Goal: Transaction & Acquisition: Book appointment/travel/reservation

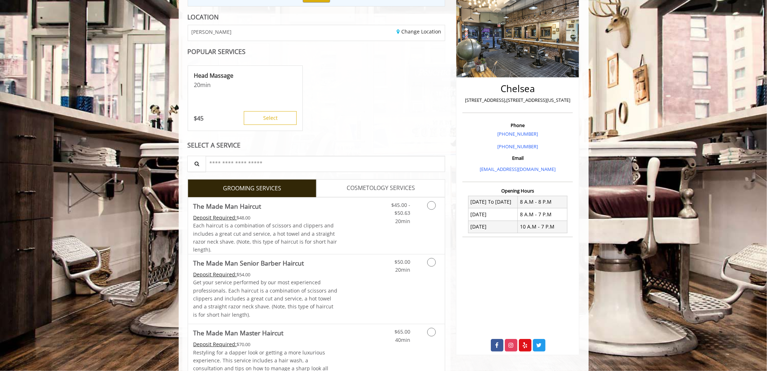
scroll to position [56, 0]
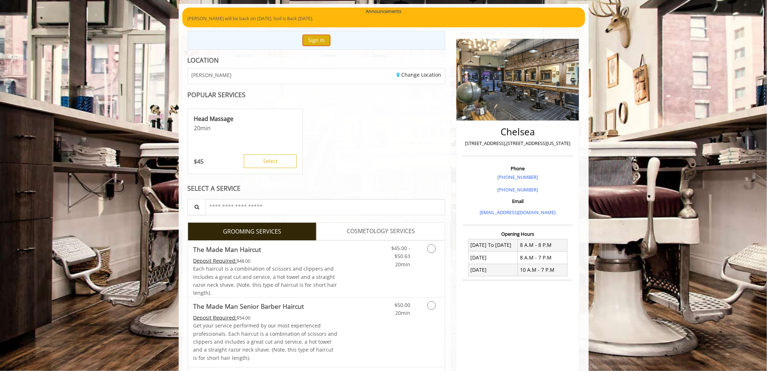
click at [317, 39] on button "Sign In" at bounding box center [316, 40] width 27 height 10
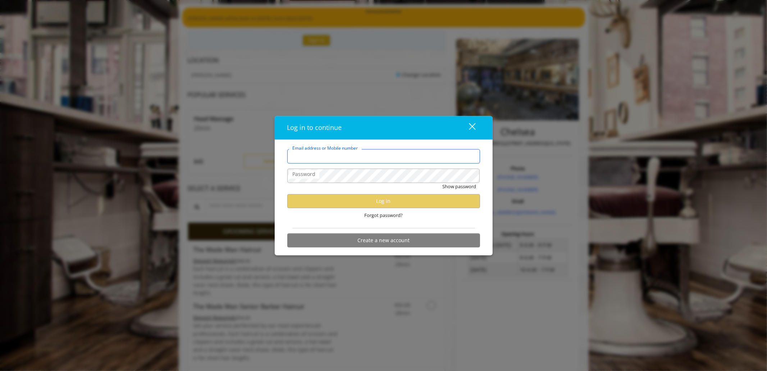
type input "**********"
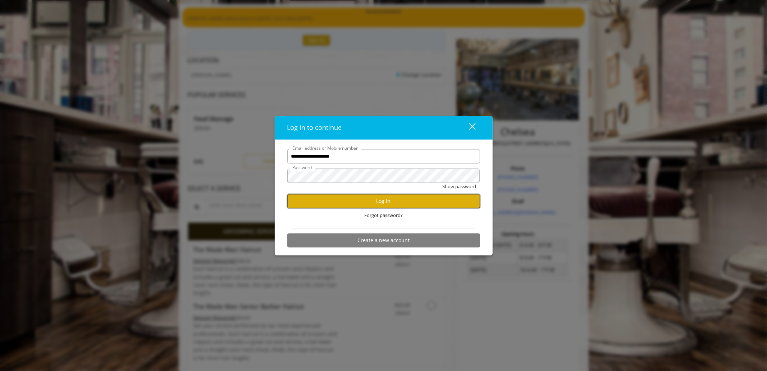
click at [355, 205] on button "Log in" at bounding box center [383, 201] width 193 height 14
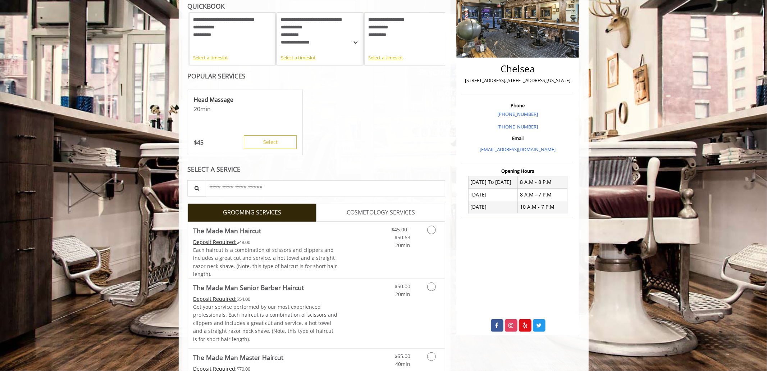
scroll to position [122, 0]
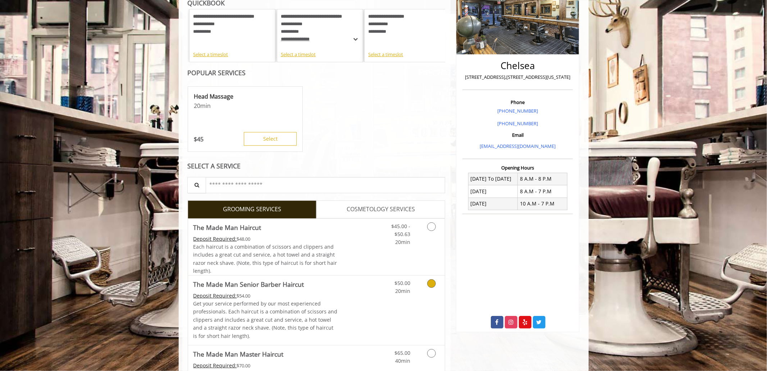
click at [422, 284] on link "Grooming services" at bounding box center [430, 285] width 18 height 20
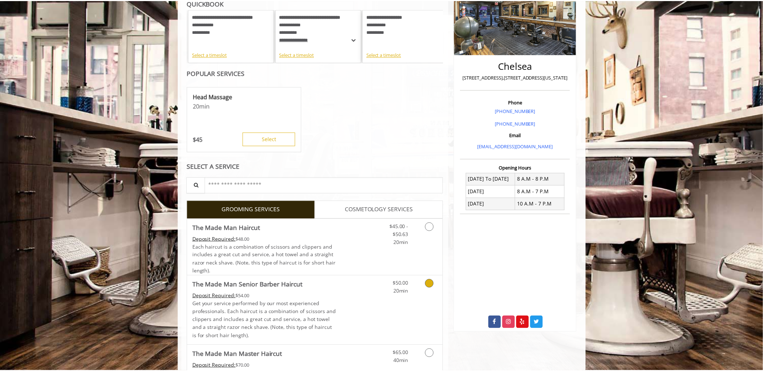
scroll to position [101, 0]
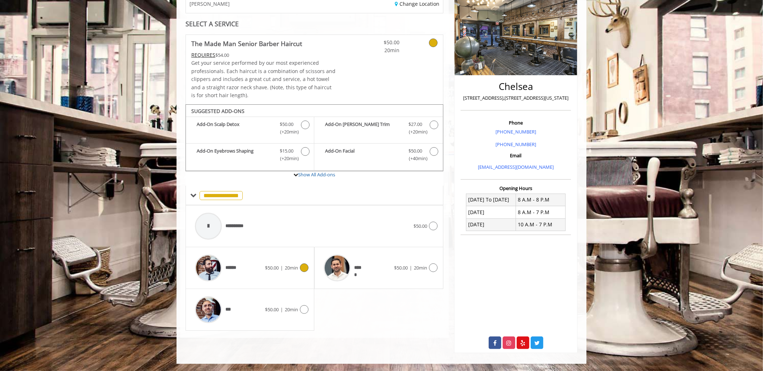
click at [270, 271] on div "****** $50.00 | 20min" at bounding box center [249, 268] width 117 height 34
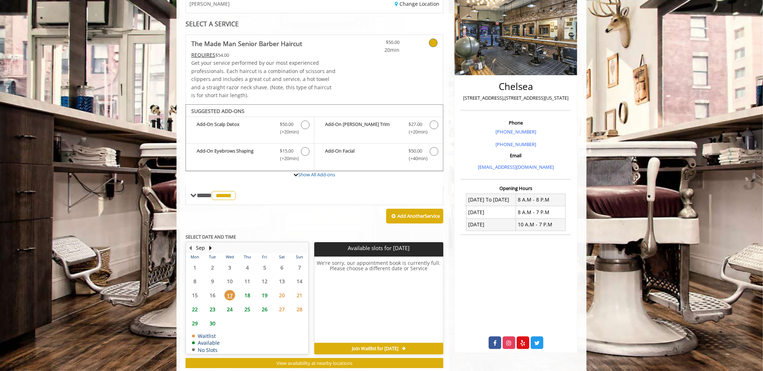
scroll to position [120, 0]
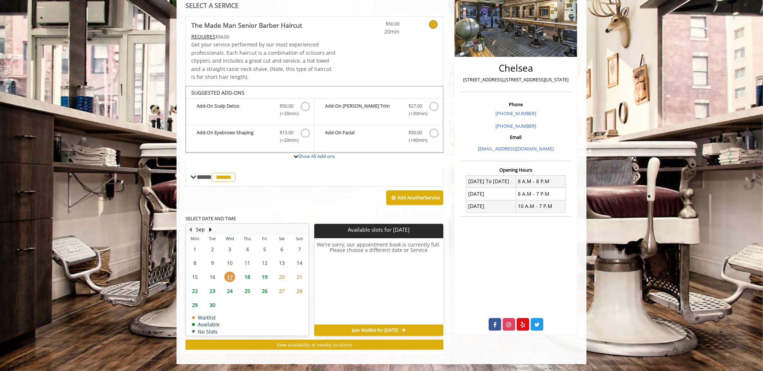
click at [249, 276] on span "18" at bounding box center [247, 276] width 11 height 10
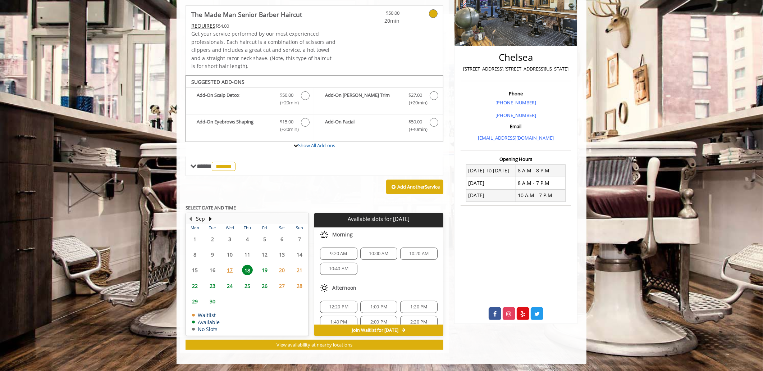
click at [263, 270] on span "19" at bounding box center [264, 270] width 11 height 10
click at [342, 304] on span "2:00 PM" at bounding box center [338, 307] width 17 height 6
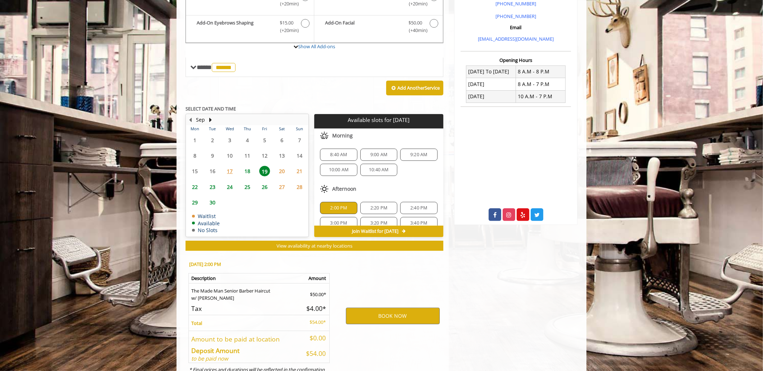
scroll to position [260, 0]
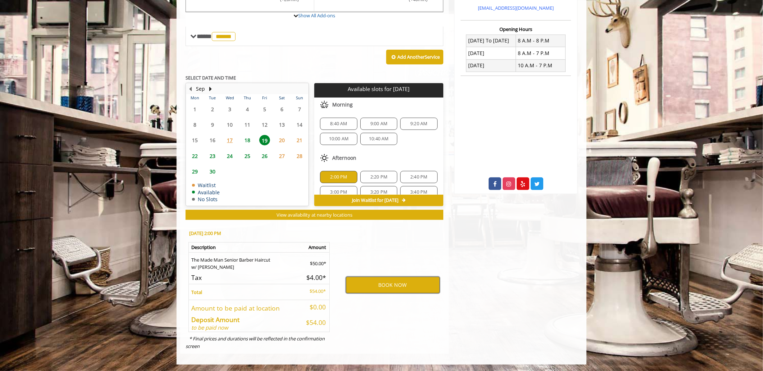
click at [355, 284] on button "BOOK NOW" at bounding box center [393, 284] width 94 height 17
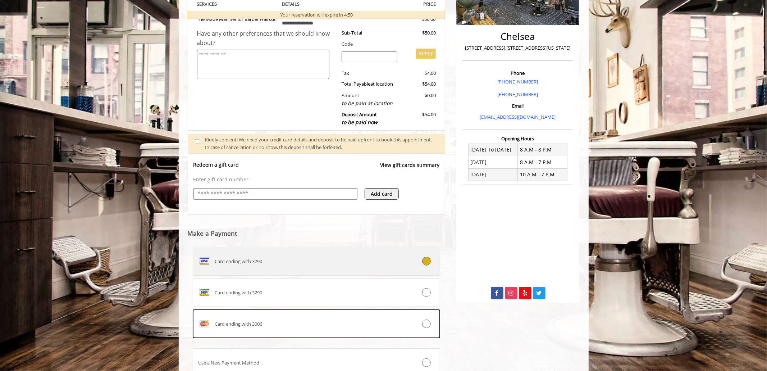
scroll to position [210, 0]
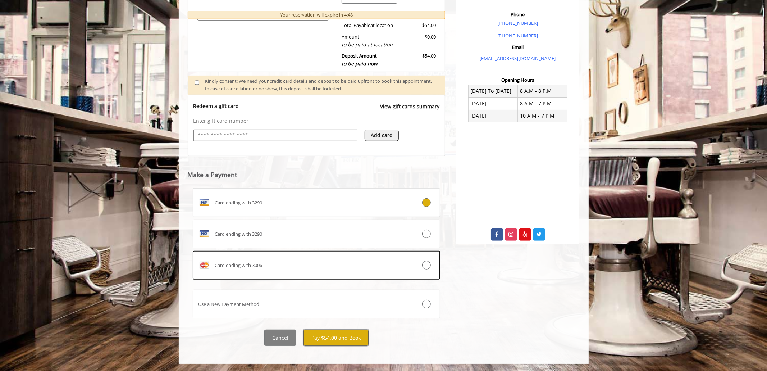
click at [344, 335] on button "Pay $54.00 and Book" at bounding box center [335, 337] width 65 height 16
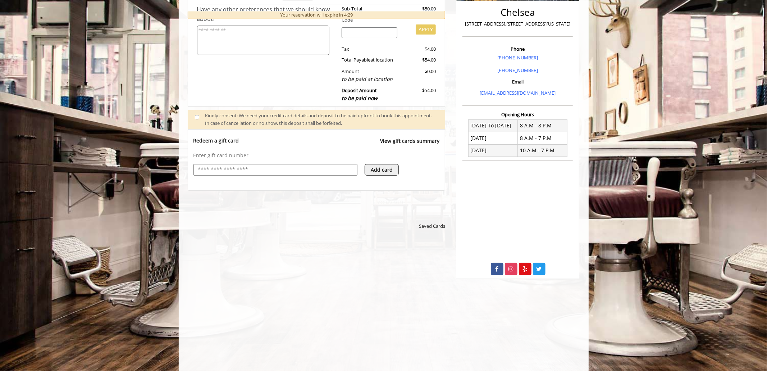
scroll to position [301, 0]
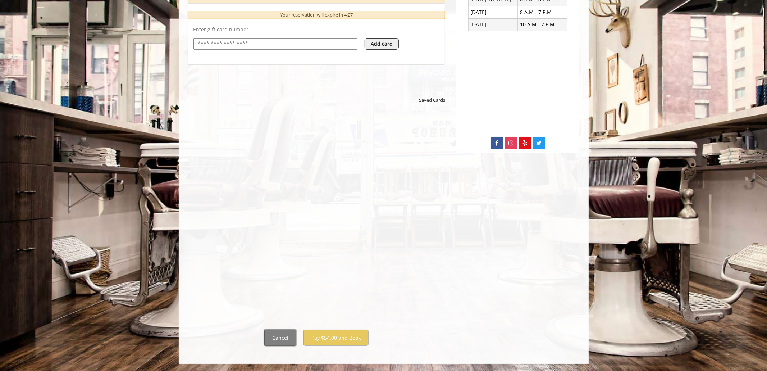
click at [278, 337] on button "Cancel" at bounding box center [280, 337] width 32 height 16
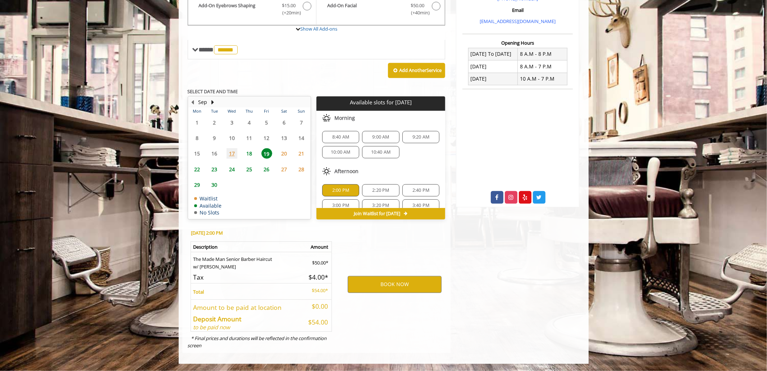
scroll to position [247, 0]
click at [378, 281] on button "BOOK NOW" at bounding box center [395, 284] width 94 height 17
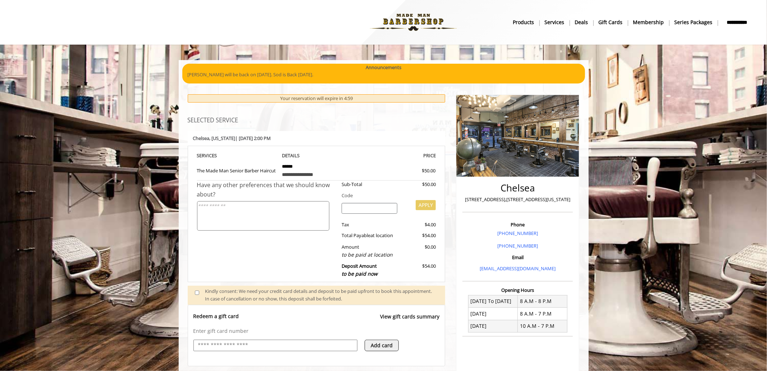
scroll to position [210, 0]
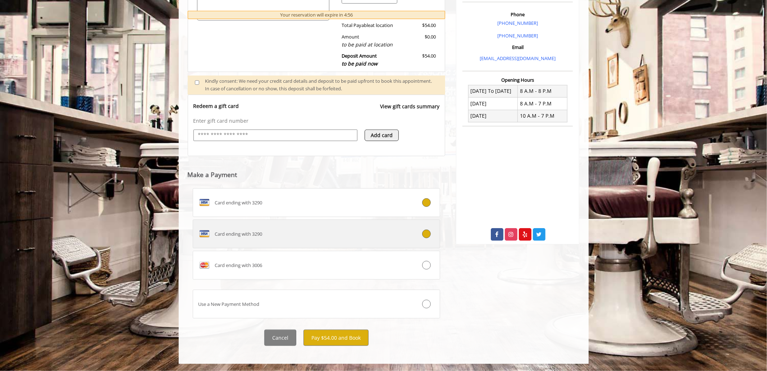
click at [411, 242] on label "Card ending with 3290" at bounding box center [317, 233] width 248 height 29
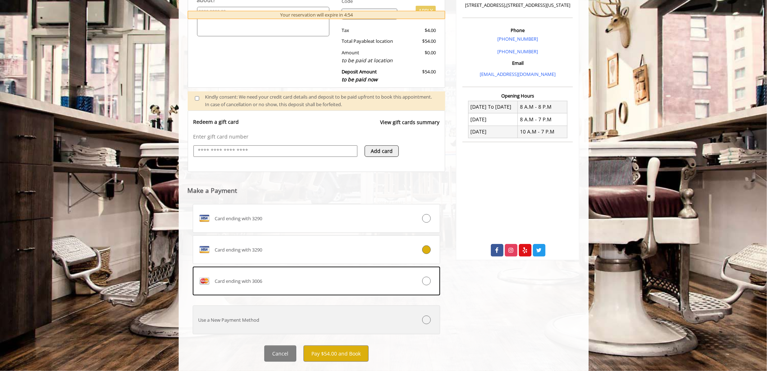
click at [288, 319] on div "Use a New Payment Method" at bounding box center [296, 320] width 206 height 8
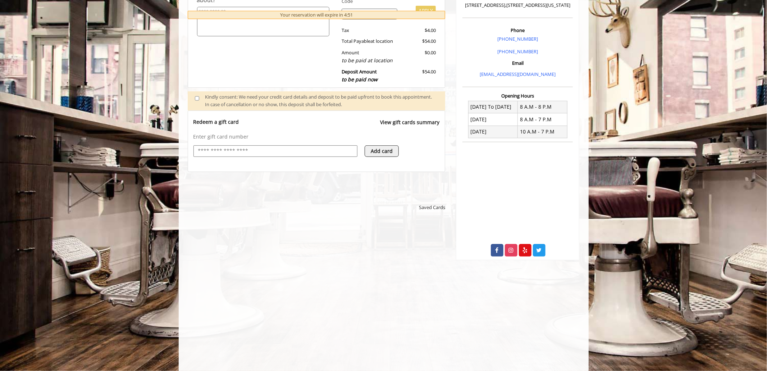
click at [383, 147] on button "Add card" at bounding box center [381, 151] width 34 height 12
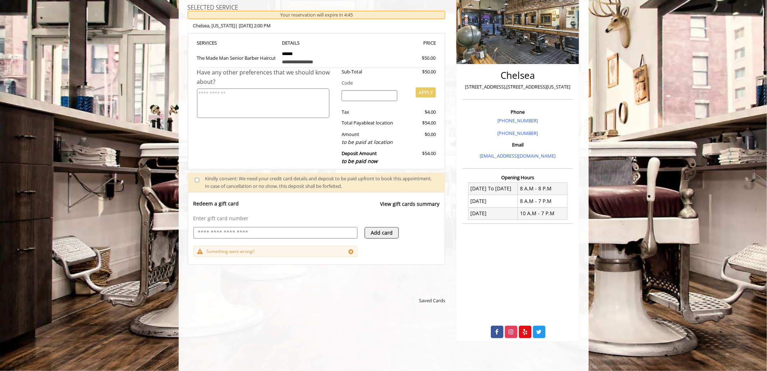
scroll to position [114, 0]
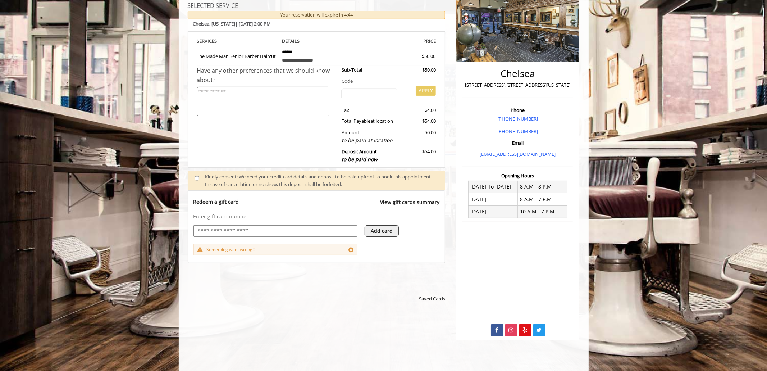
click at [348, 248] on icon at bounding box center [350, 250] width 5 height 6
click at [424, 286] on span "Saved Cards" at bounding box center [432, 287] width 26 height 8
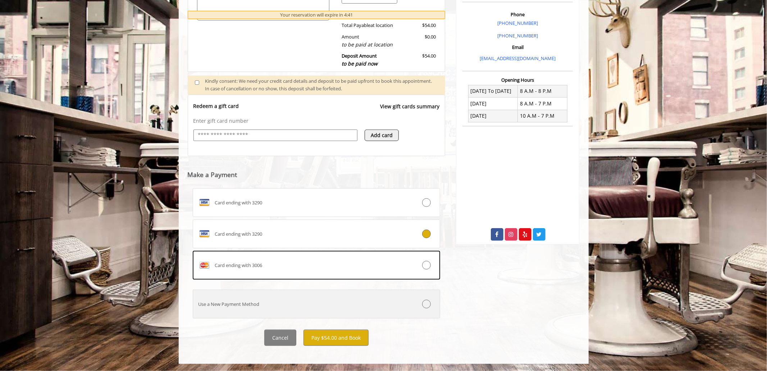
click at [409, 308] on label "Use a New Payment Method" at bounding box center [317, 303] width 248 height 29
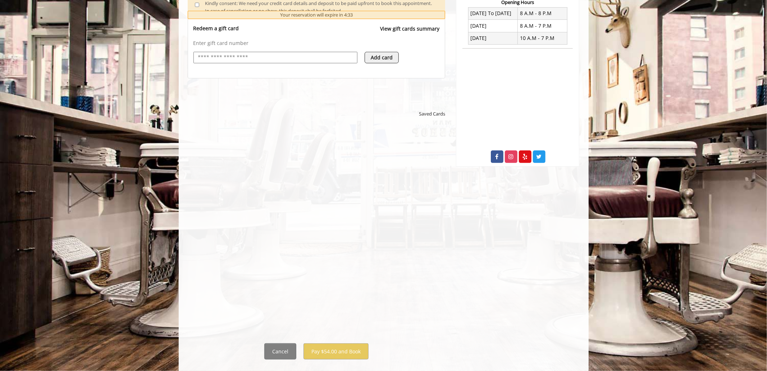
scroll to position [301, 0]
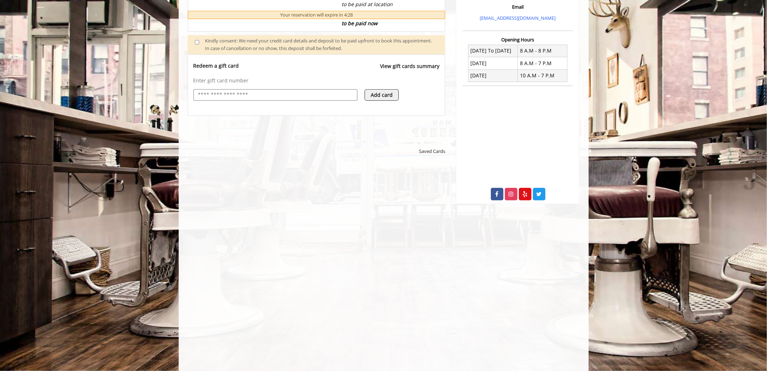
click at [419, 140] on webstore-payments "Saved Cards" at bounding box center [317, 246] width 258 height 261
click at [422, 141] on div "Saved Cards" at bounding box center [317, 149] width 258 height 18
click at [424, 142] on div "Saved Cards" at bounding box center [317, 149] width 258 height 18
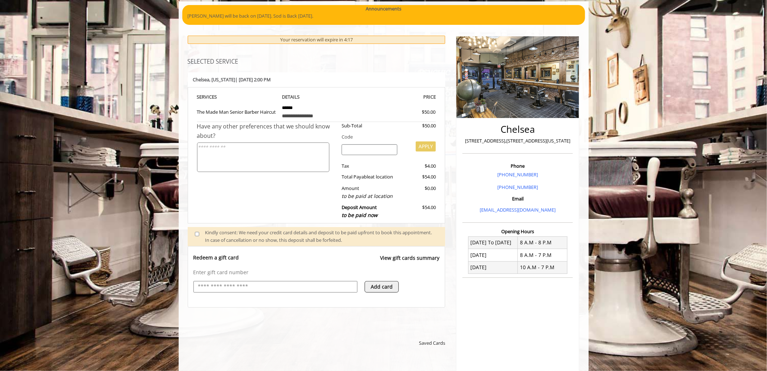
scroll to position [61, 0]
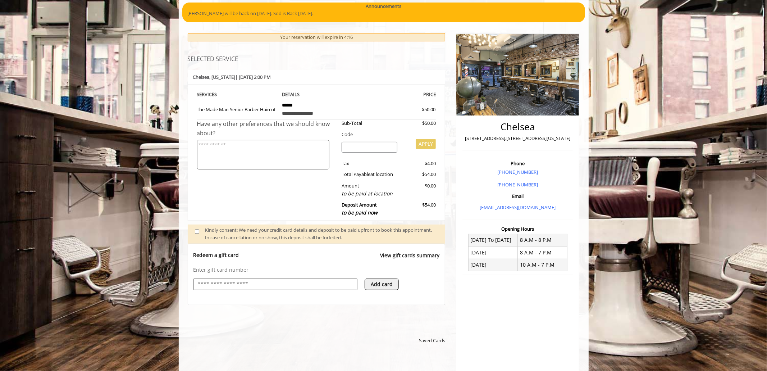
click at [196, 228] on span at bounding box center [199, 233] width 21 height 15
click at [350, 302] on icon at bounding box center [350, 303] width 5 height 6
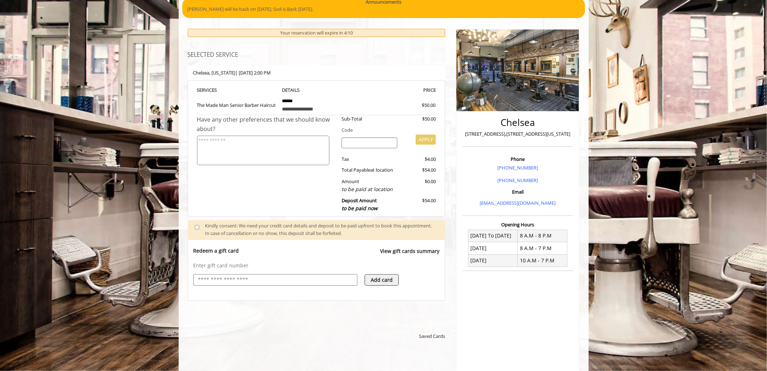
click at [428, 336] on span "Saved Cards" at bounding box center [432, 336] width 26 height 8
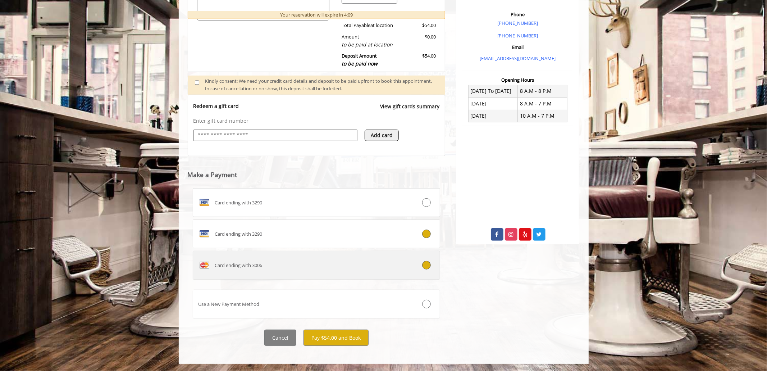
click at [383, 266] on div "Card ending with 3006" at bounding box center [296, 265] width 206 height 12
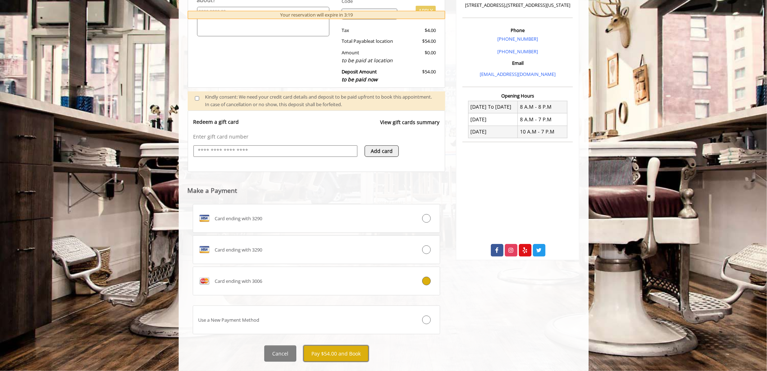
click at [321, 357] on button "Pay $54.00 and Book" at bounding box center [335, 353] width 65 height 16
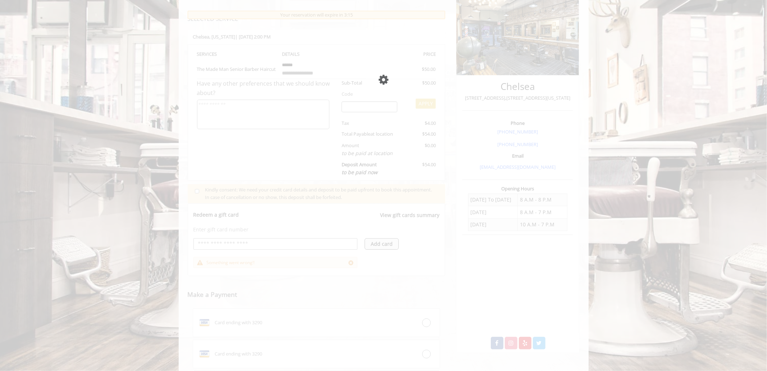
scroll to position [163, 0]
